Goal: Information Seeking & Learning: Learn about a topic

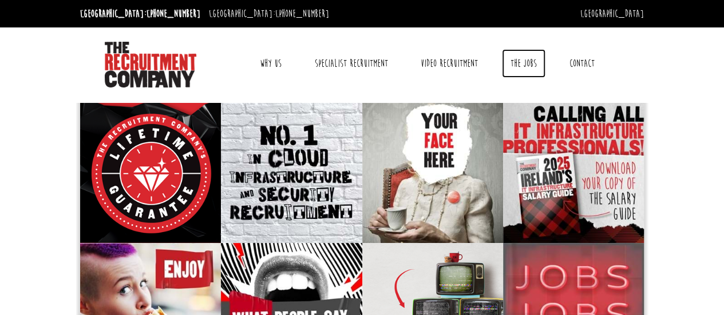
click at [527, 59] on link "The Jobs" at bounding box center [524, 63] width 44 height 29
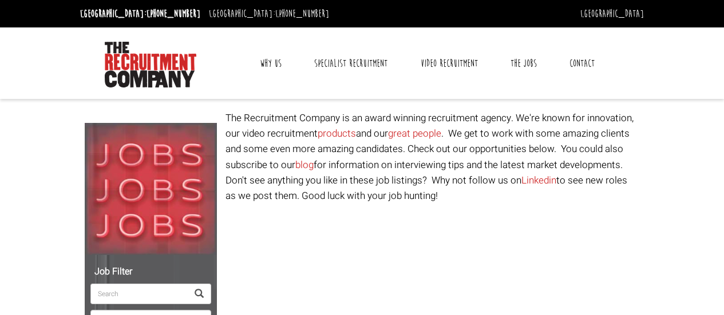
select select "[GEOGRAPHIC_DATA]"
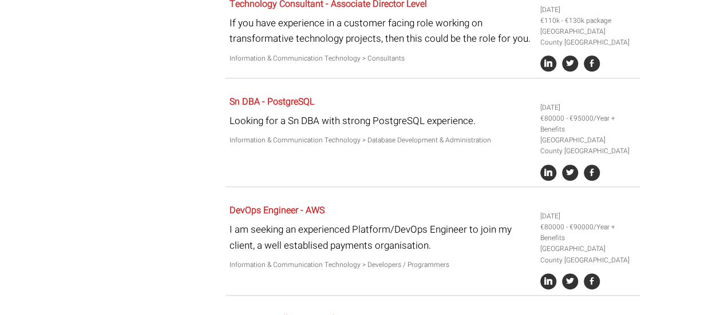
scroll to position [572, 0]
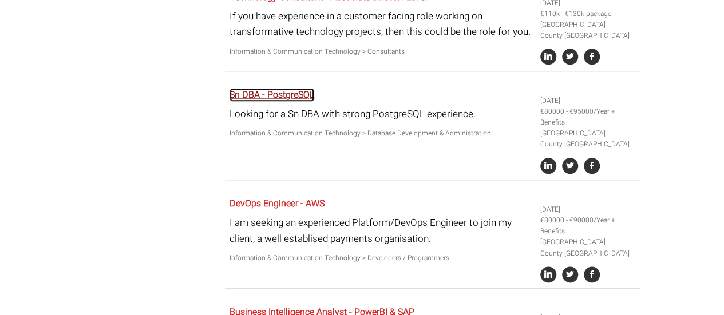
click at [284, 101] on link "Sn DBA - PostgreSQL" at bounding box center [272, 95] width 85 height 14
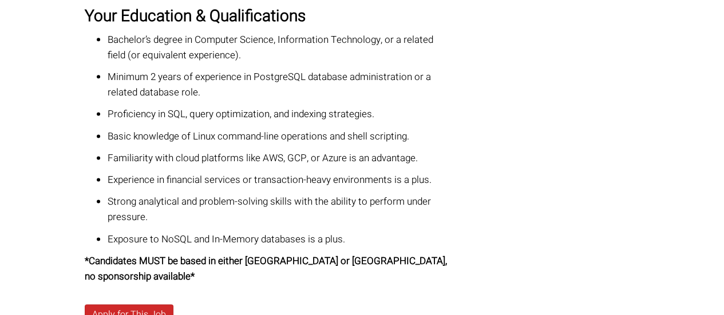
scroll to position [744, 0]
